Goal: Information Seeking & Learning: Learn about a topic

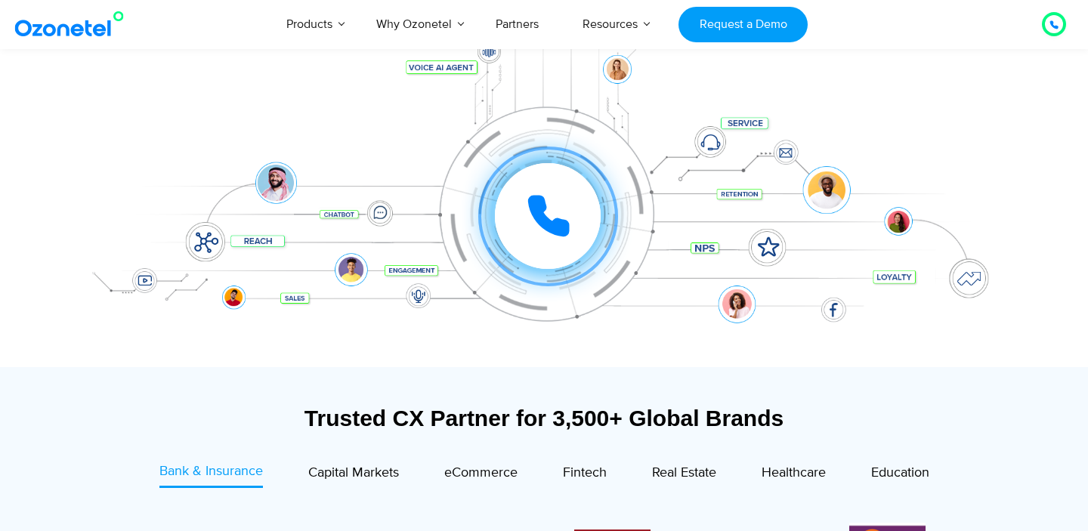
scroll to position [230, 0]
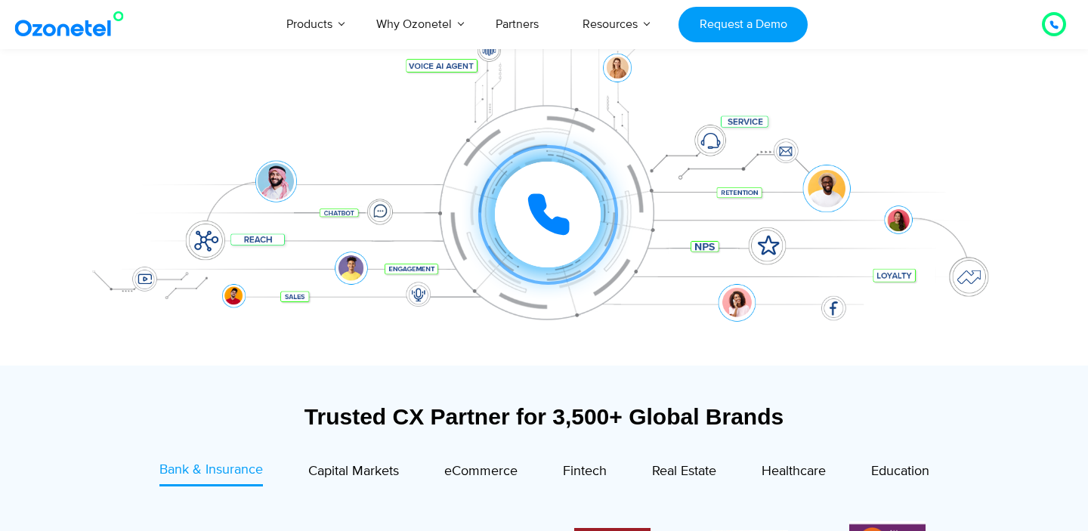
click at [1055, 26] on icon at bounding box center [1054, 25] width 8 height 8
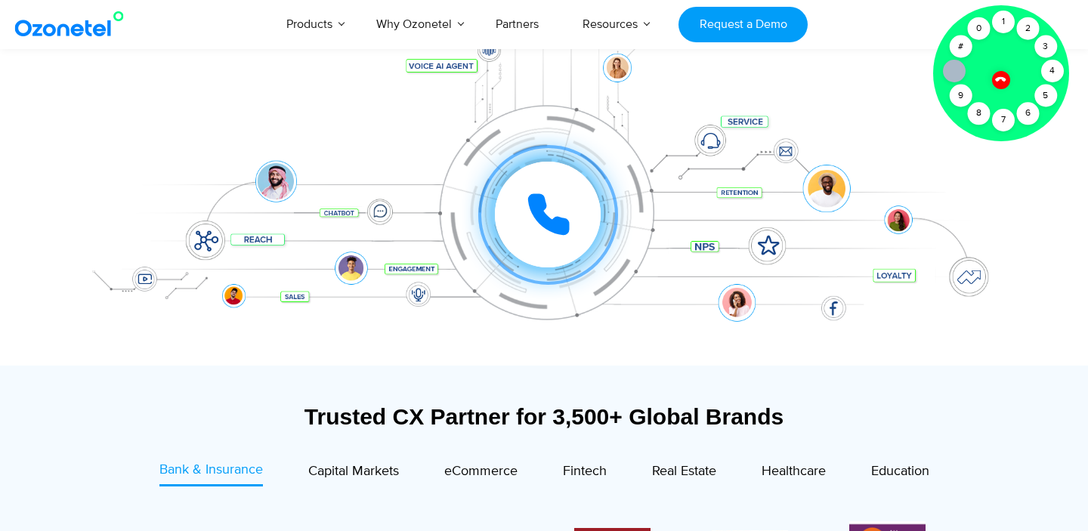
click at [369, 66] on div "Click to experience it! Call in progress... 1 2 3 4 5 6 7 8 9 # 0" at bounding box center [544, 184] width 944 height 257
click at [1006, 75] on div at bounding box center [1001, 80] width 26 height 26
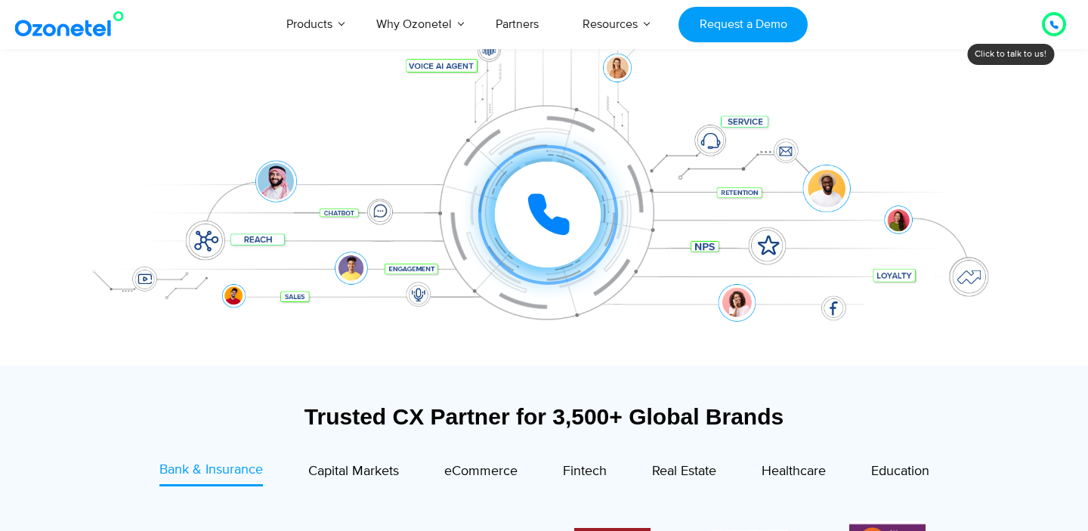
click at [900, 93] on div "Click to experience it! Call in progress... 1 2 3 4 5 6 7 8 9 # 0" at bounding box center [544, 184] width 944 height 257
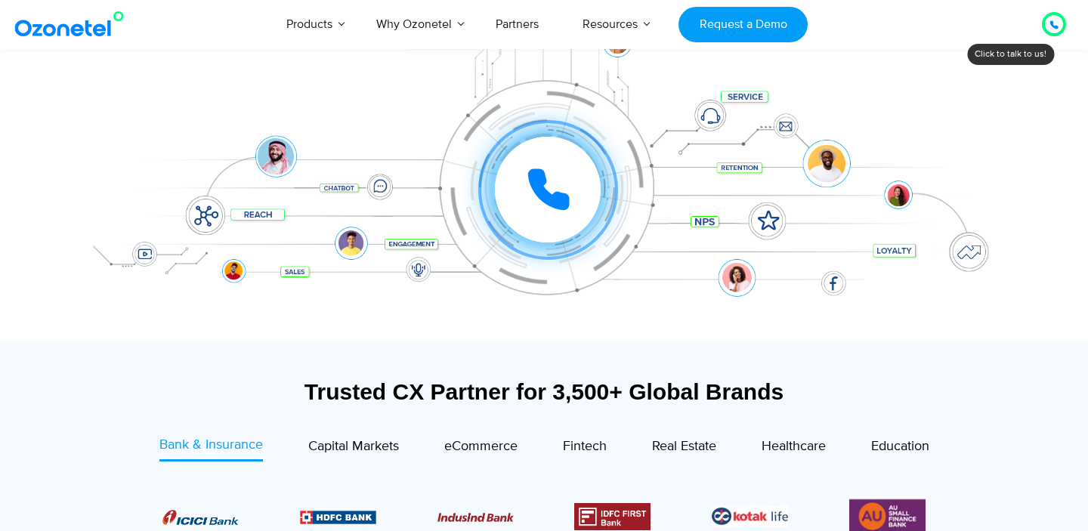
scroll to position [254, 0]
click at [1046, 26] on div at bounding box center [1054, 24] width 18 height 18
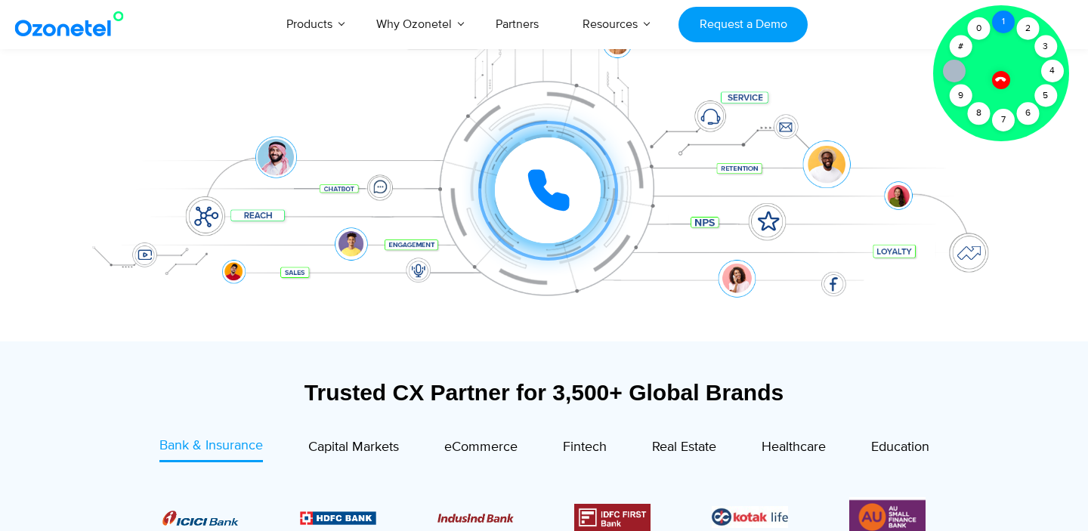
click at [1004, 23] on div "1" at bounding box center [1003, 22] width 23 height 23
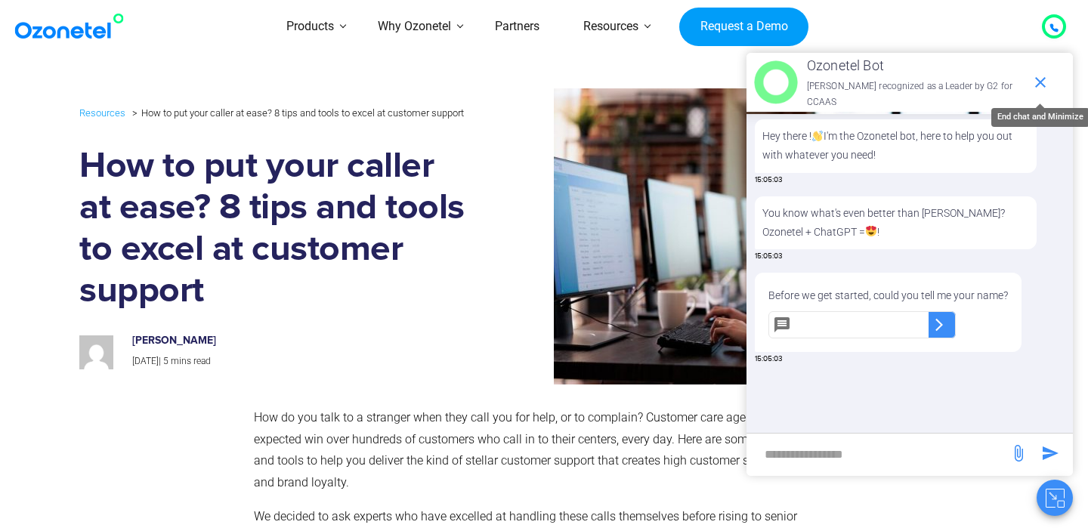
click at [1039, 85] on icon "end chat or minimize" at bounding box center [1040, 82] width 18 height 18
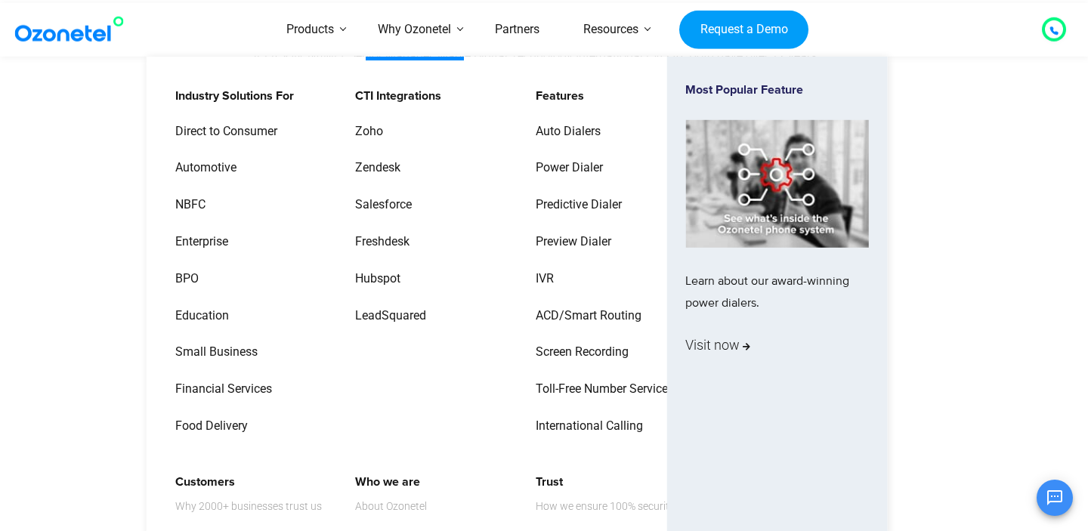
scroll to position [506, 0]
